Goal: Task Accomplishment & Management: Manage account settings

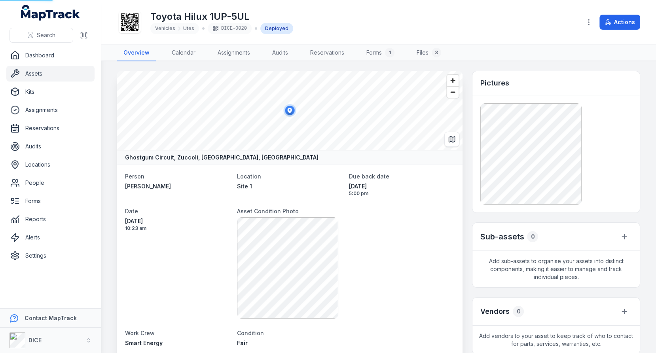
scroll to position [7, 0]
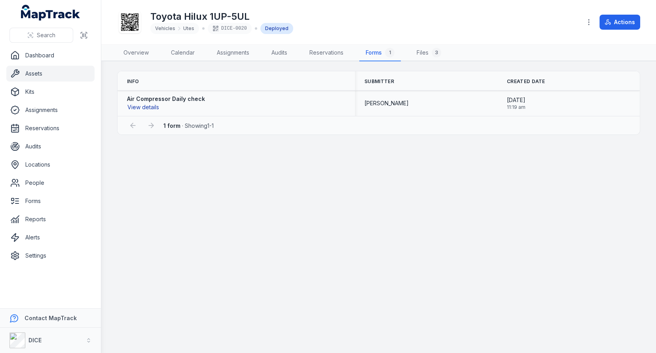
click at [141, 104] on button "View details" at bounding box center [143, 107] width 32 height 9
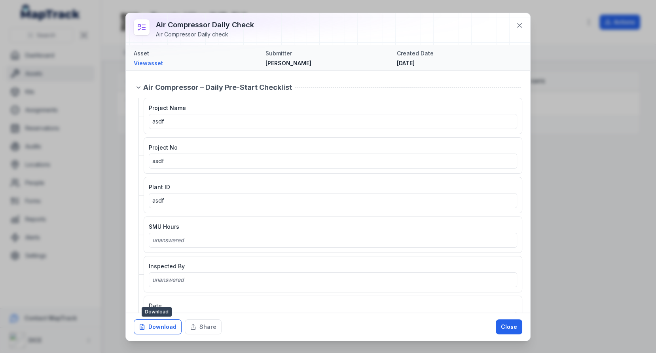
click at [168, 330] on button "Download" at bounding box center [158, 326] width 48 height 15
click at [203, 335] on div "Download Share Close" at bounding box center [328, 327] width 405 height 28
click at [203, 330] on button "Share" at bounding box center [203, 326] width 37 height 15
click at [370, 68] on div "Asset View asset Submitter Lachlan Ritchie Created Date 09/09/2025" at bounding box center [328, 58] width 405 height 26
click at [518, 25] on icon at bounding box center [520, 25] width 8 height 8
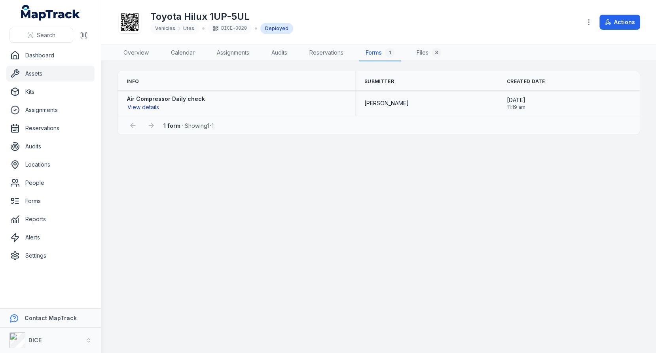
click at [151, 109] on button "View details" at bounding box center [143, 107] width 32 height 9
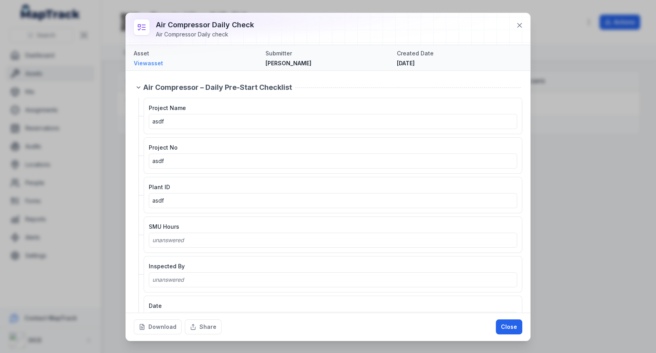
click at [151, 61] on link "View asset" at bounding box center [196, 63] width 125 height 8
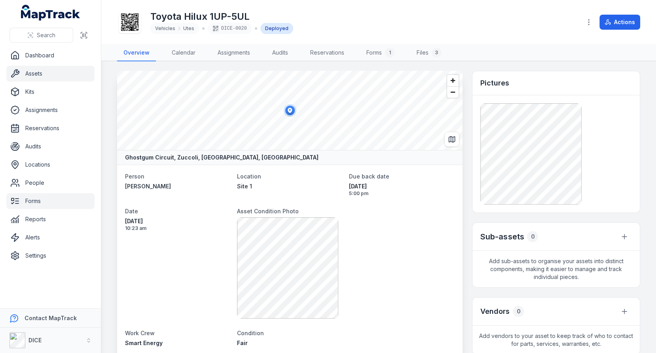
click at [44, 204] on link "Forms" at bounding box center [50, 201] width 88 height 16
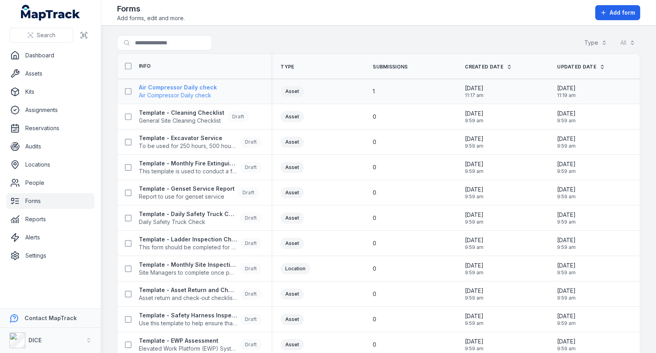
click at [184, 93] on span "Air Compressor Daily check" at bounding box center [178, 95] width 78 height 8
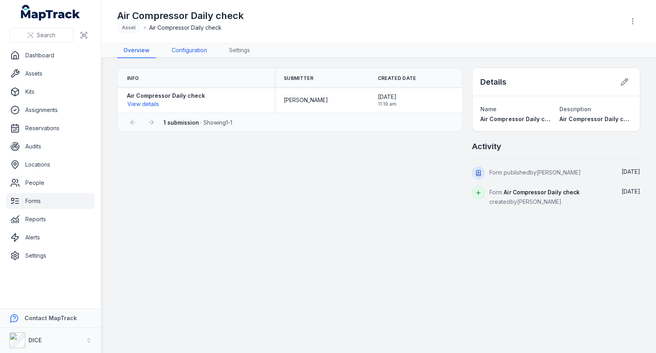
click at [196, 53] on link "Configuration" at bounding box center [189, 50] width 48 height 15
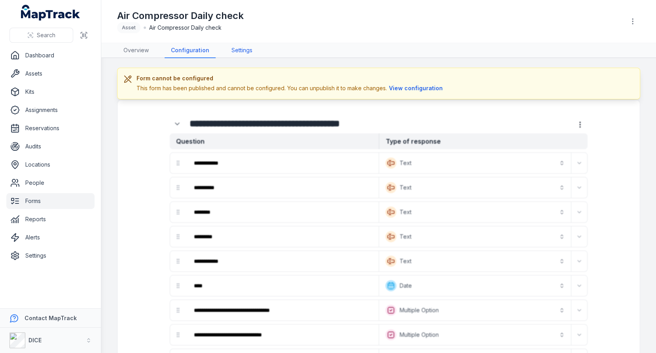
click at [230, 44] on link "Settings" at bounding box center [242, 50] width 34 height 15
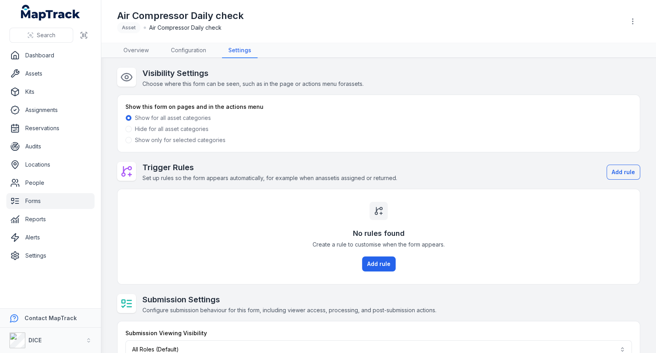
click at [165, 139] on label "Show only for selected categories" at bounding box center [180, 140] width 91 height 8
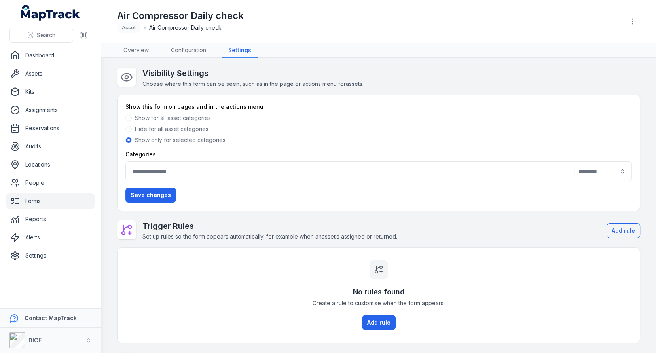
click at [347, 164] on button "|" at bounding box center [378, 171] width 507 height 20
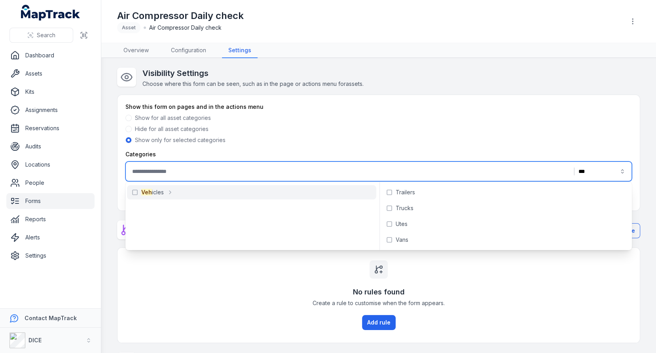
type input "***"
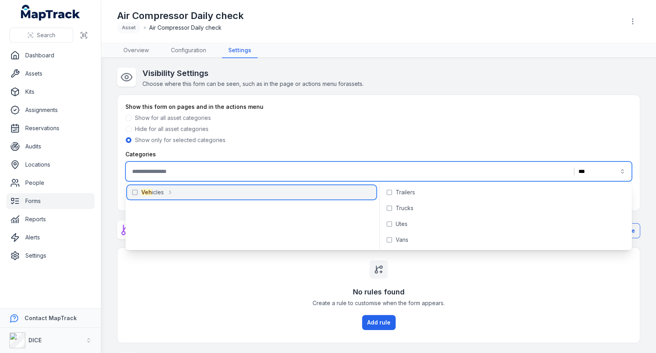
click at [224, 190] on div "Veh icles" at bounding box center [251, 192] width 249 height 14
type input "**********"
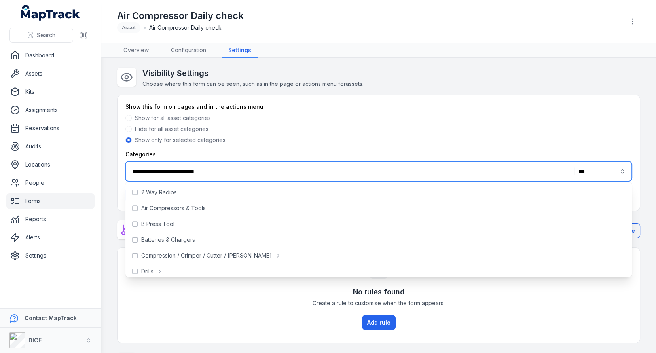
click at [254, 175] on button "**********" at bounding box center [378, 171] width 507 height 20
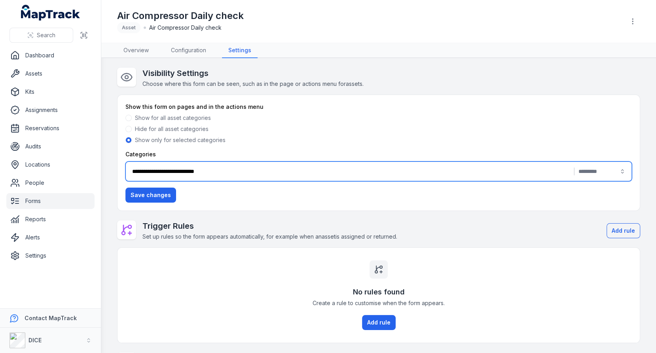
scroll to position [90, 0]
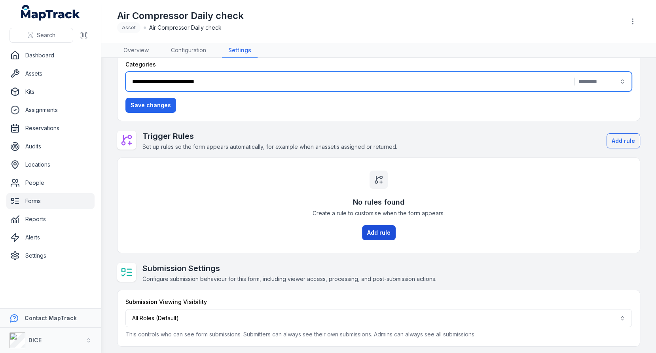
click at [371, 231] on button "Add rule" at bounding box center [379, 232] width 34 height 15
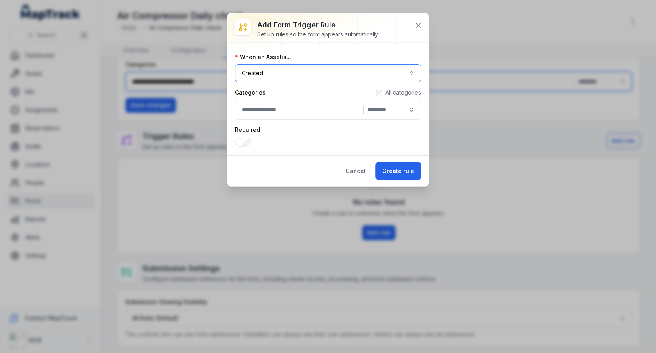
click at [279, 76] on button "Created ******" at bounding box center [328, 73] width 186 height 18
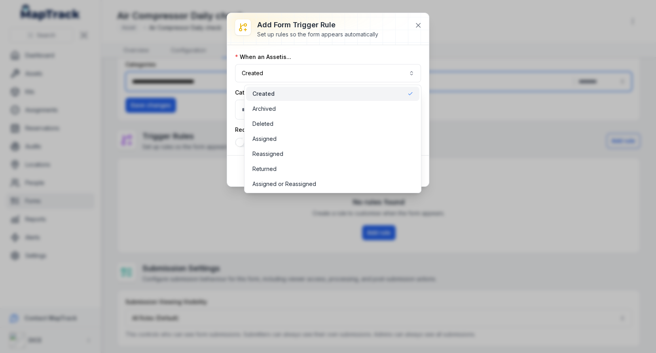
click at [421, 24] on div "Add form trigger rule Set up rules so the form appears automatically When an As…" at bounding box center [328, 99] width 202 height 173
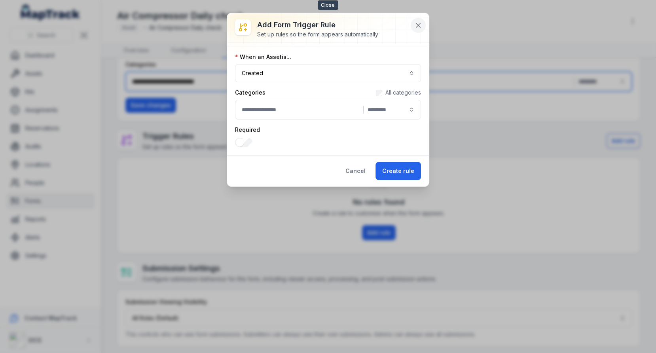
click at [418, 25] on icon at bounding box center [418, 25] width 4 height 4
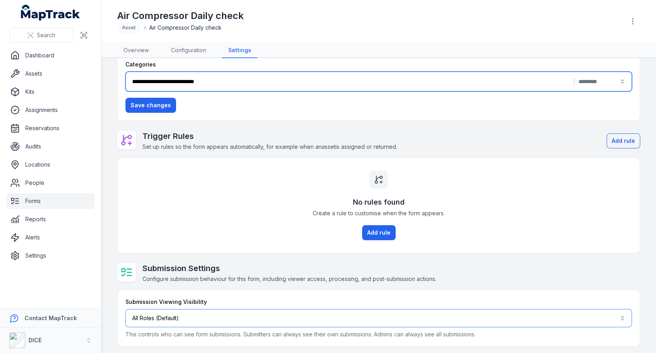
click at [289, 312] on button "All Roles (Default)" at bounding box center [378, 318] width 507 height 18
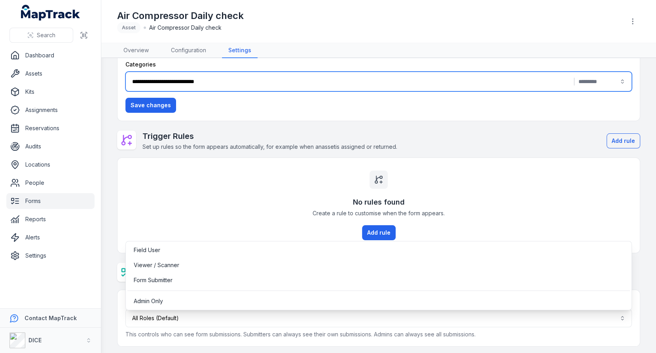
click at [247, 184] on div "**********" at bounding box center [378, 162] width 523 height 369
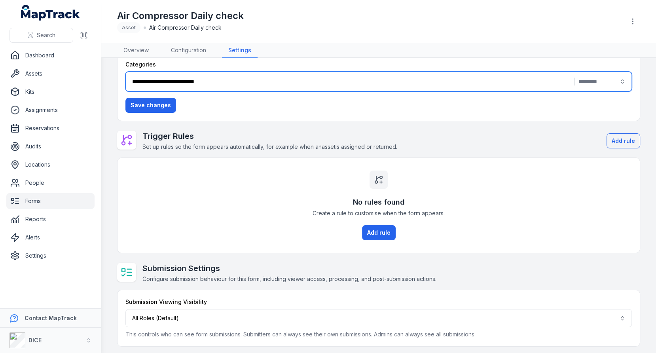
click at [218, 222] on div "No rules found Create a rule to customise when the form appears. Add rule" at bounding box center [379, 205] width 522 height 95
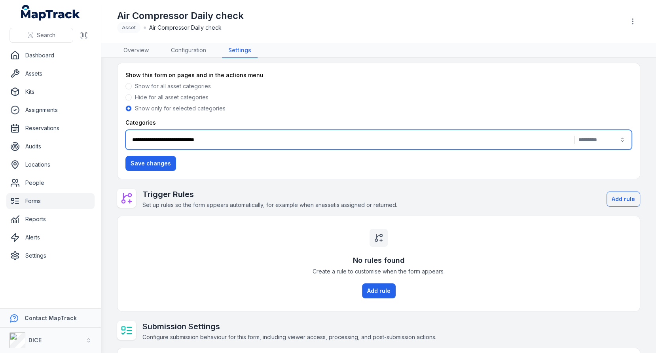
scroll to position [0, 0]
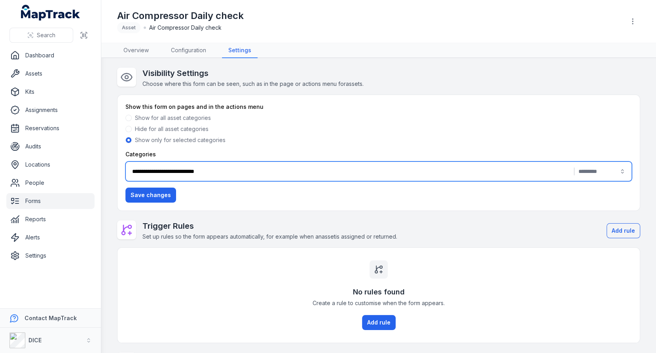
click at [295, 85] on span "Choose where this form can be seen, such as in the page or actions menu for ass…" at bounding box center [252, 83] width 221 height 7
click at [341, 82] on span "Choose where this form can be seen, such as in the page or actions menu for ass…" at bounding box center [252, 83] width 221 height 7
click at [274, 85] on span "Choose where this form can be seen, such as in the page or actions menu for ass…" at bounding box center [252, 83] width 221 height 7
click at [140, 50] on link "Overview" at bounding box center [136, 50] width 38 height 15
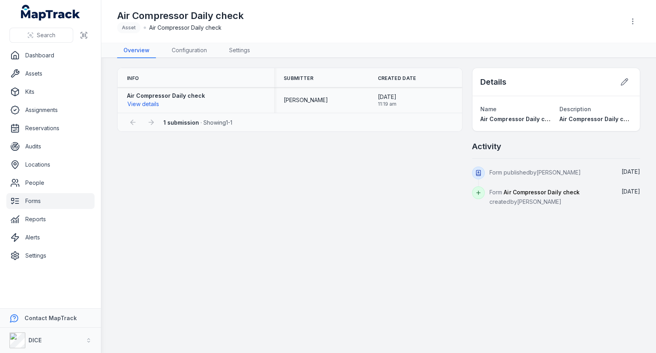
click at [198, 93] on strong "Air Compressor Daily check" at bounding box center [166, 96] width 78 height 8
click at [227, 97] on div "Air Compressor Daily check View details" at bounding box center [196, 100] width 138 height 17
drag, startPoint x: 205, startPoint y: 95, endPoint x: 175, endPoint y: 95, distance: 29.3
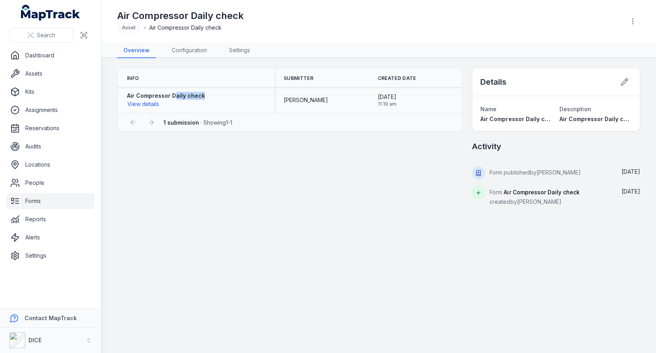
click at [175, 95] on div "Air Compressor Daily check View details" at bounding box center [196, 100] width 138 height 17
click at [441, 98] on div "09/09/2025 11:19 am" at bounding box center [415, 100] width 75 height 14
click at [68, 234] on link "Alerts" at bounding box center [50, 238] width 88 height 16
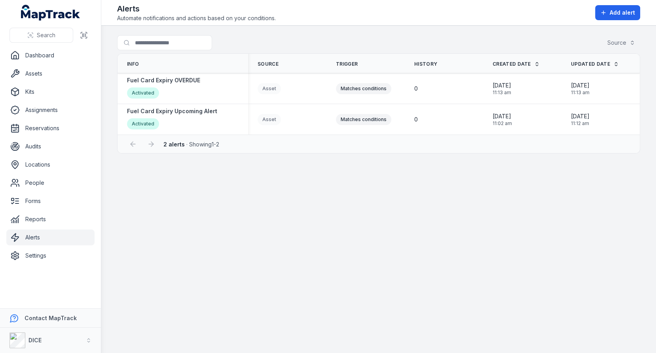
click at [417, 206] on main "Search for alerts Source Info Source Trigger History Created Date Updated Date …" at bounding box center [378, 189] width 555 height 327
click at [310, 216] on main "Search for alerts Source Info Source Trigger History Created Date Updated Date …" at bounding box center [378, 189] width 555 height 327
